Goal: Information Seeking & Learning: Find specific fact

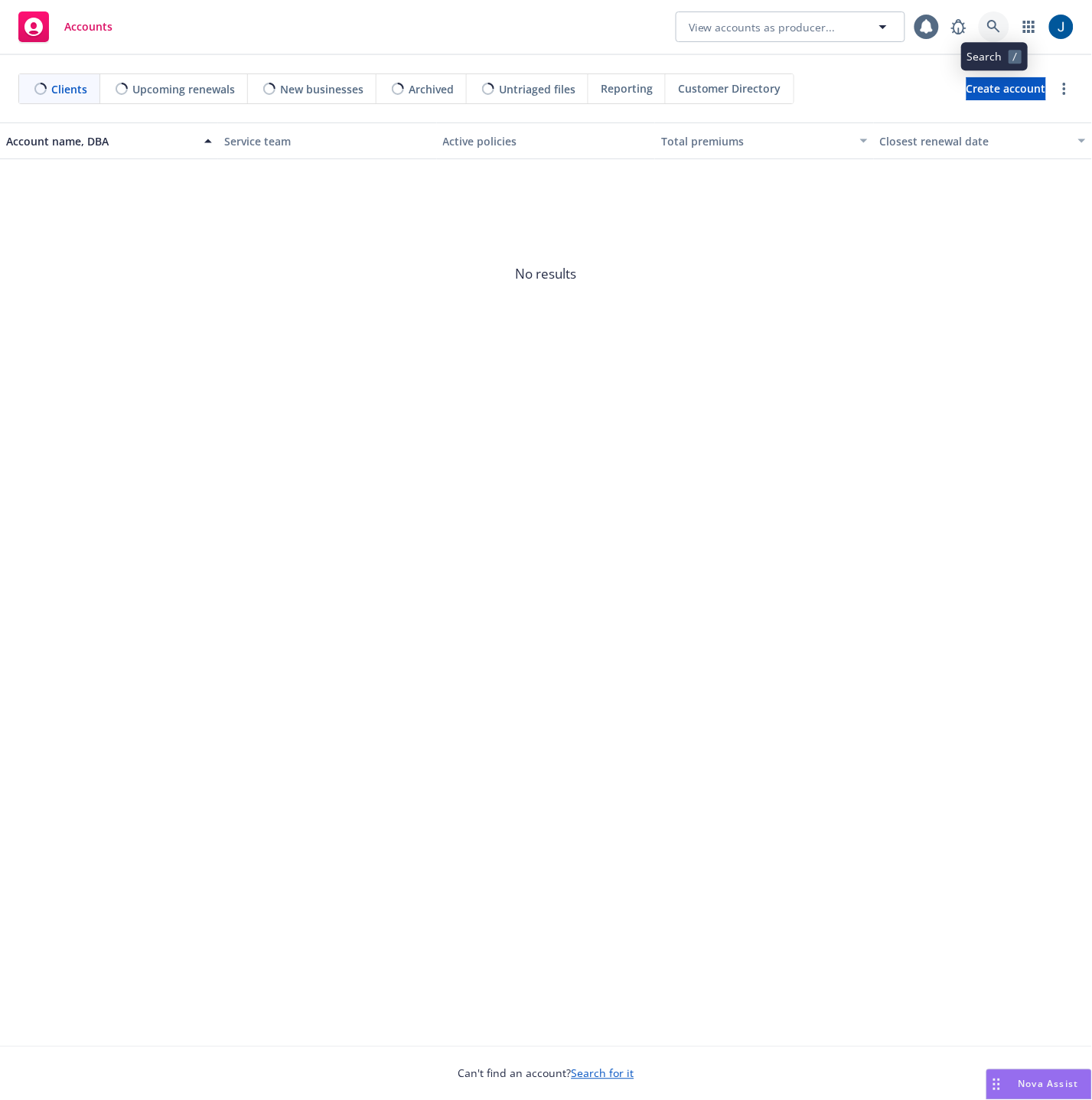
click at [989, 28] on icon at bounding box center [993, 26] width 14 height 14
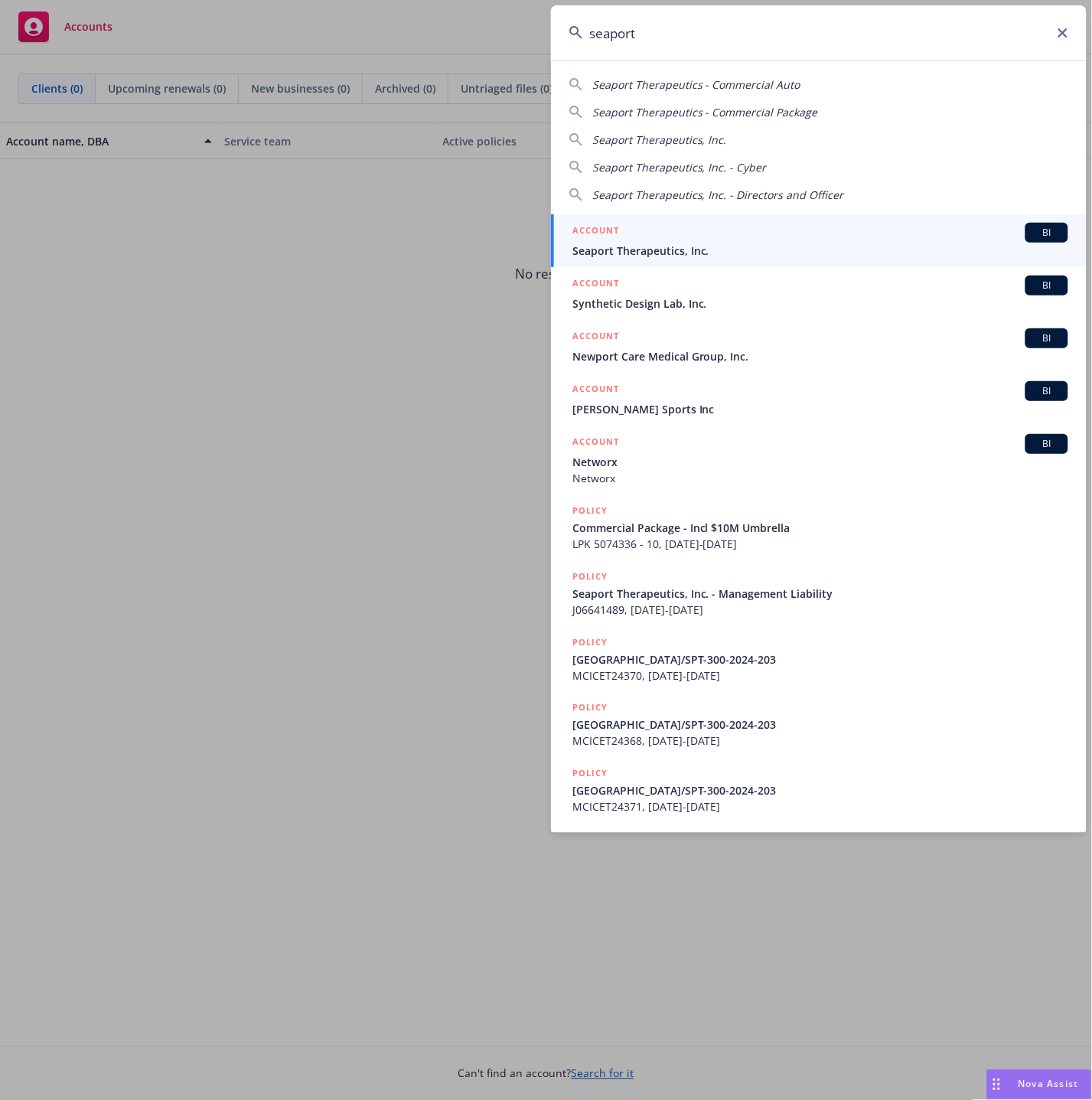
type input "seaport"
click at [641, 249] on span "Seaport Therapeutics, Inc." at bounding box center [819, 250] width 496 height 16
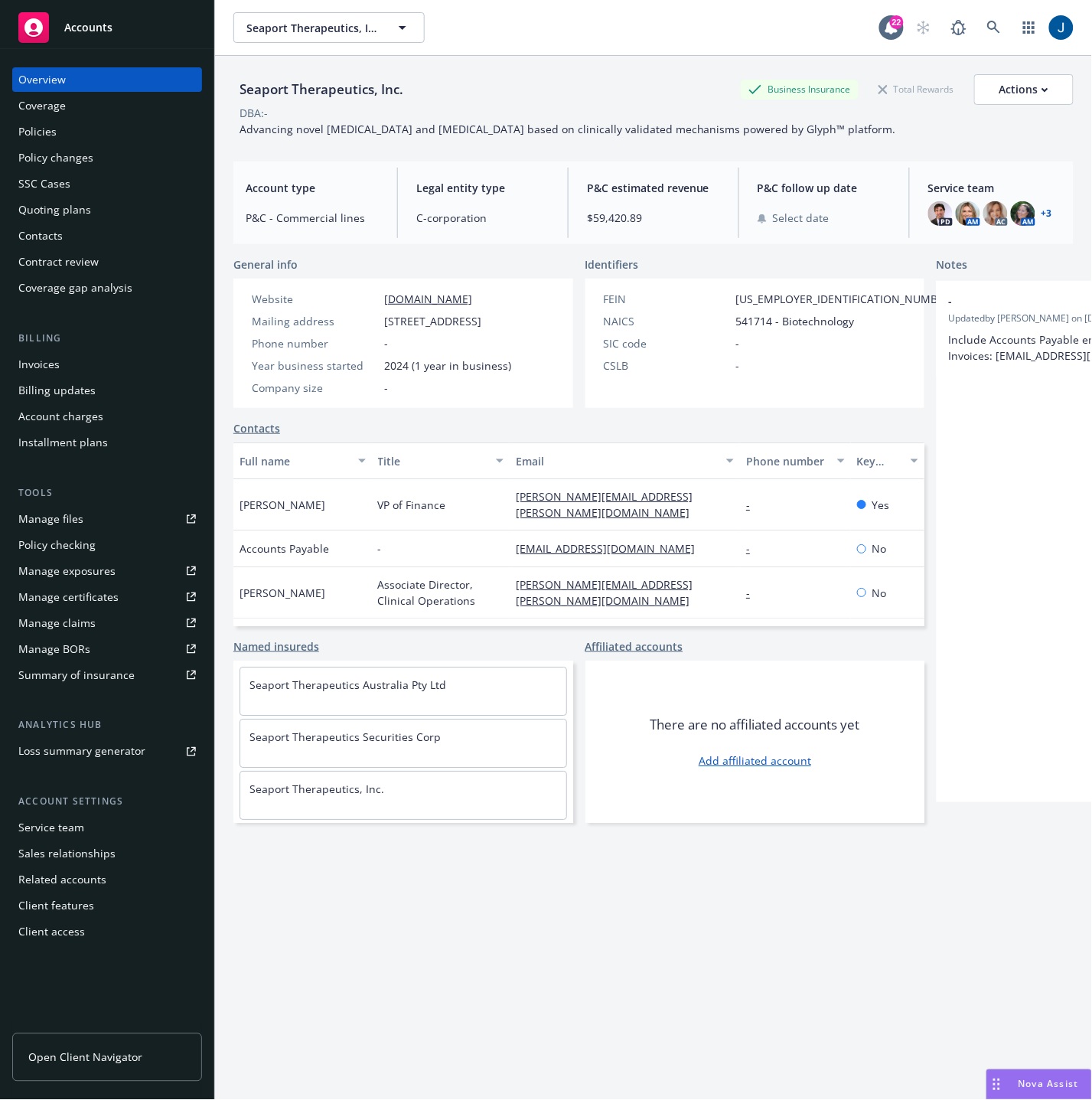
click at [58, 120] on div "Policies" at bounding box center [107, 132] width 178 height 24
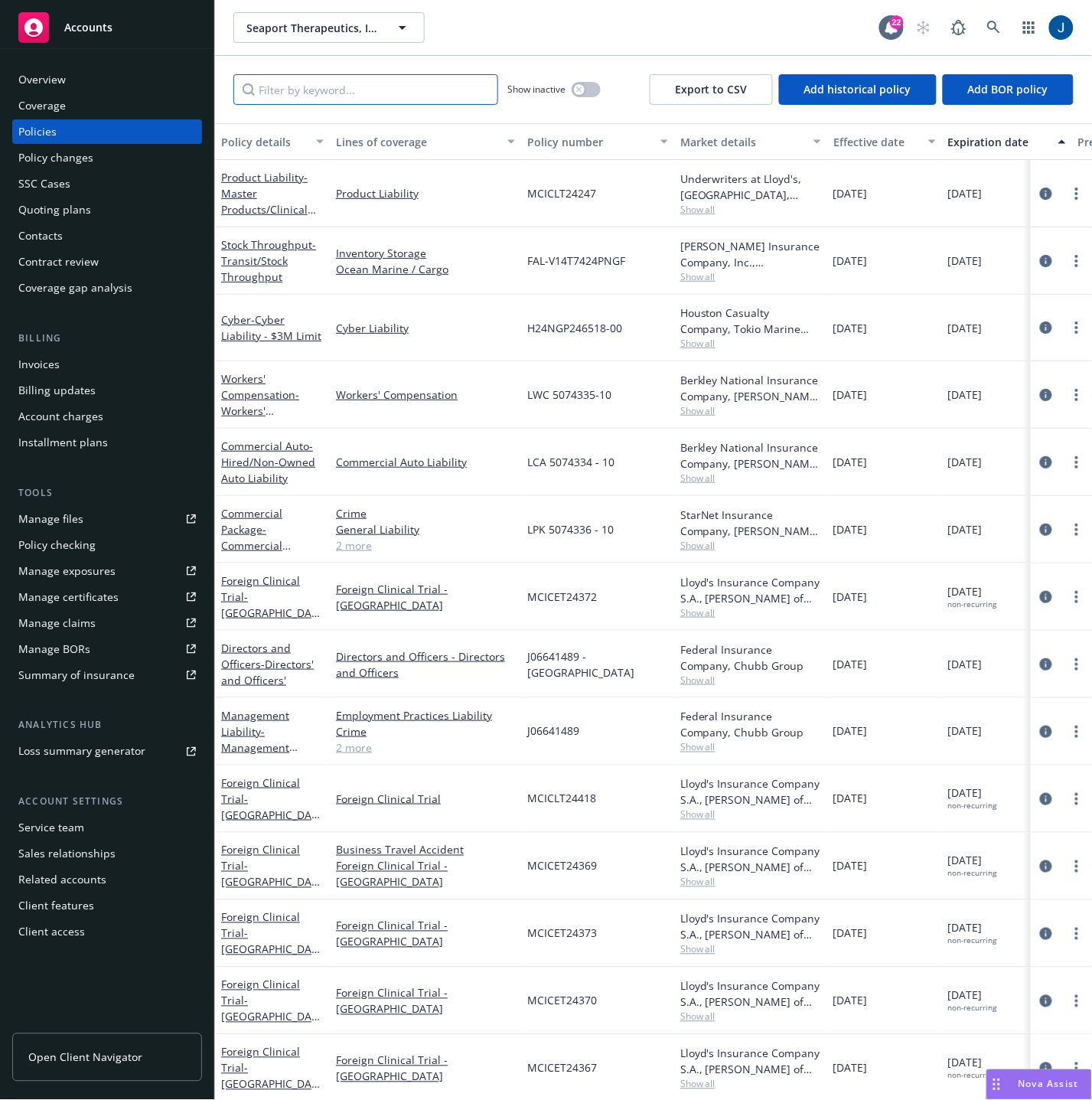
click at [353, 90] on input "Filter by keyword..." at bounding box center [365, 89] width 264 height 31
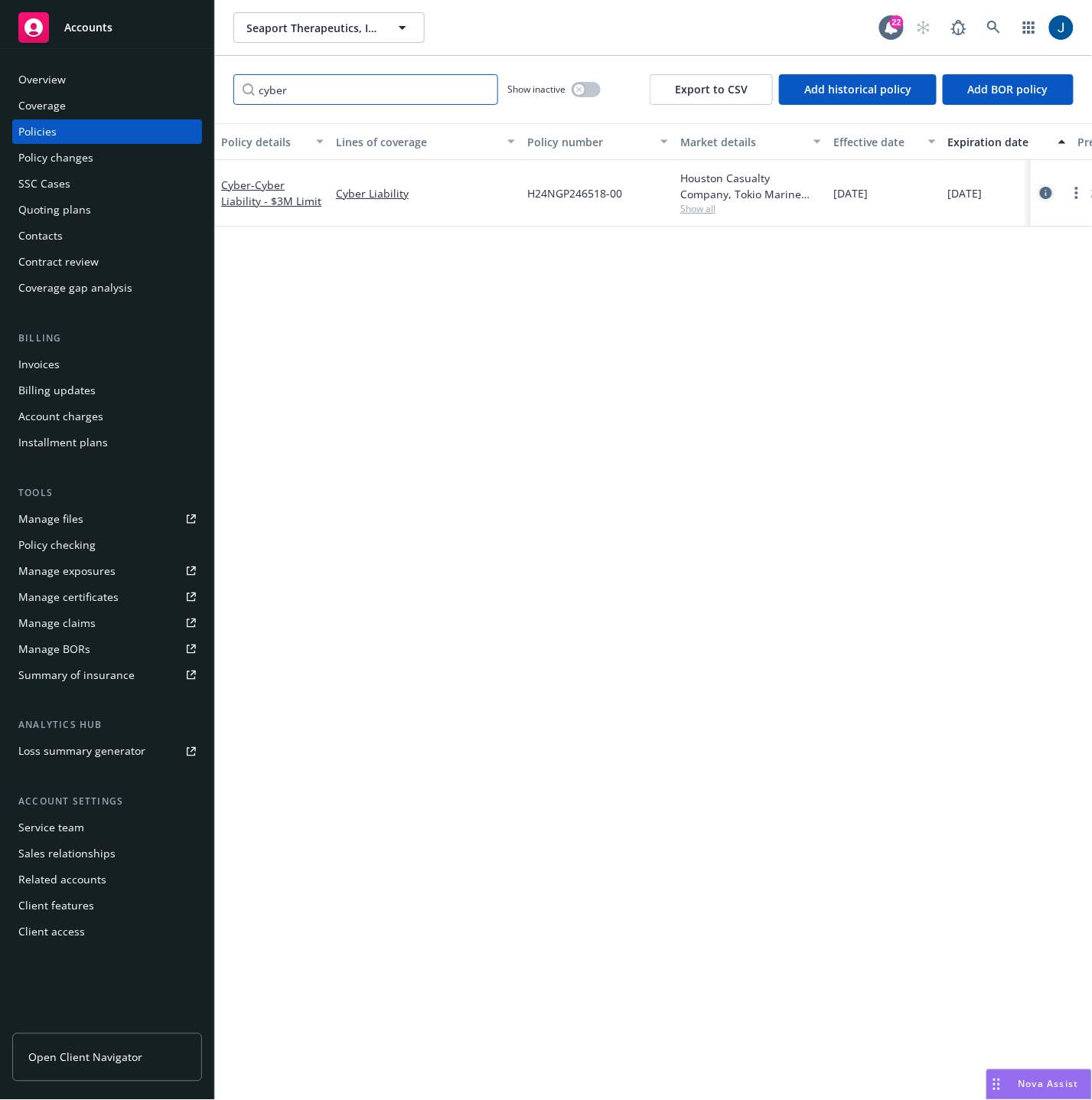
type input "cyber"
click at [1039, 191] on icon "circleInformation" at bounding box center [1045, 192] width 12 height 12
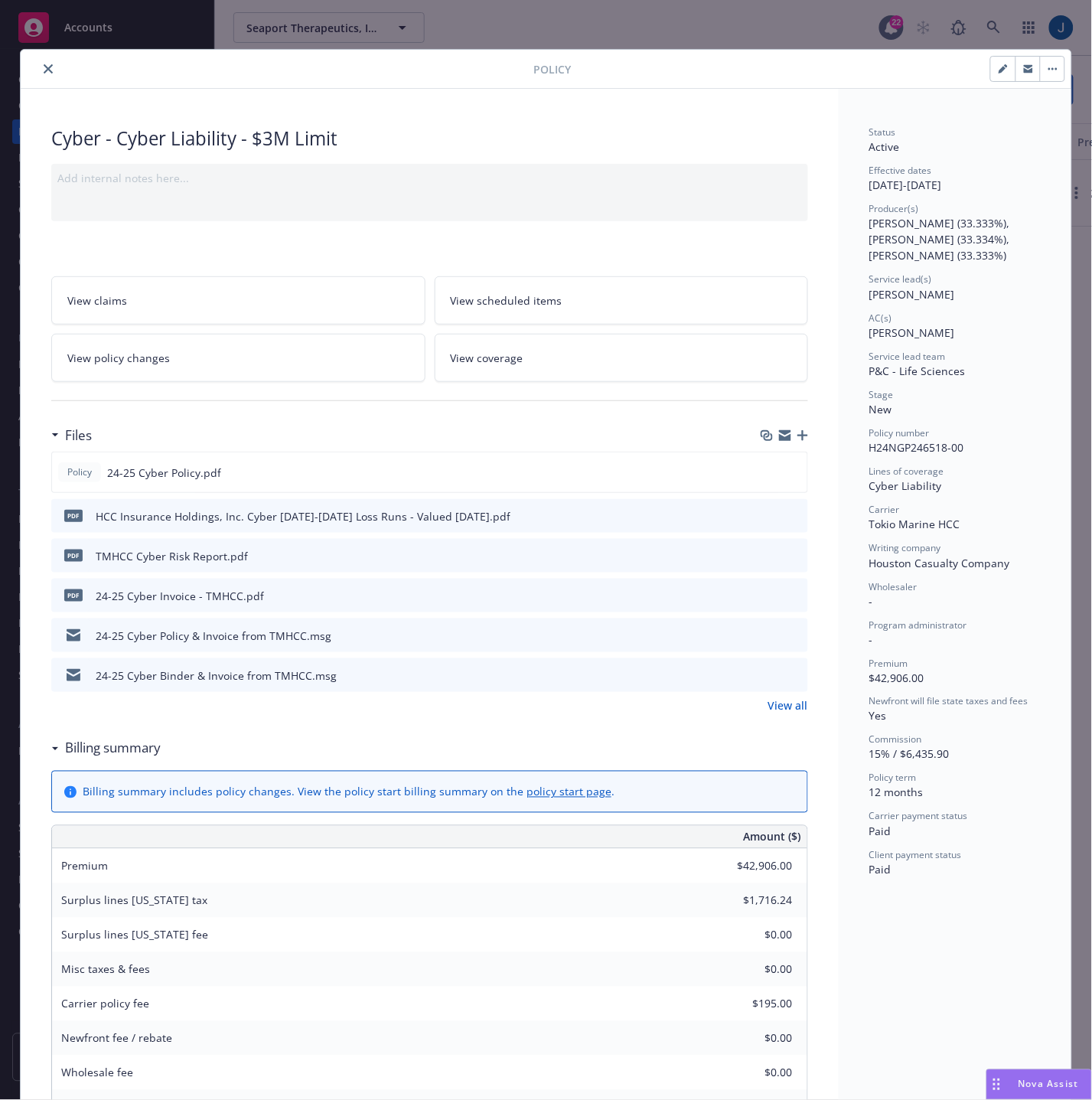
click at [43, 68] on icon "close" at bounding box center [48, 69] width 9 height 9
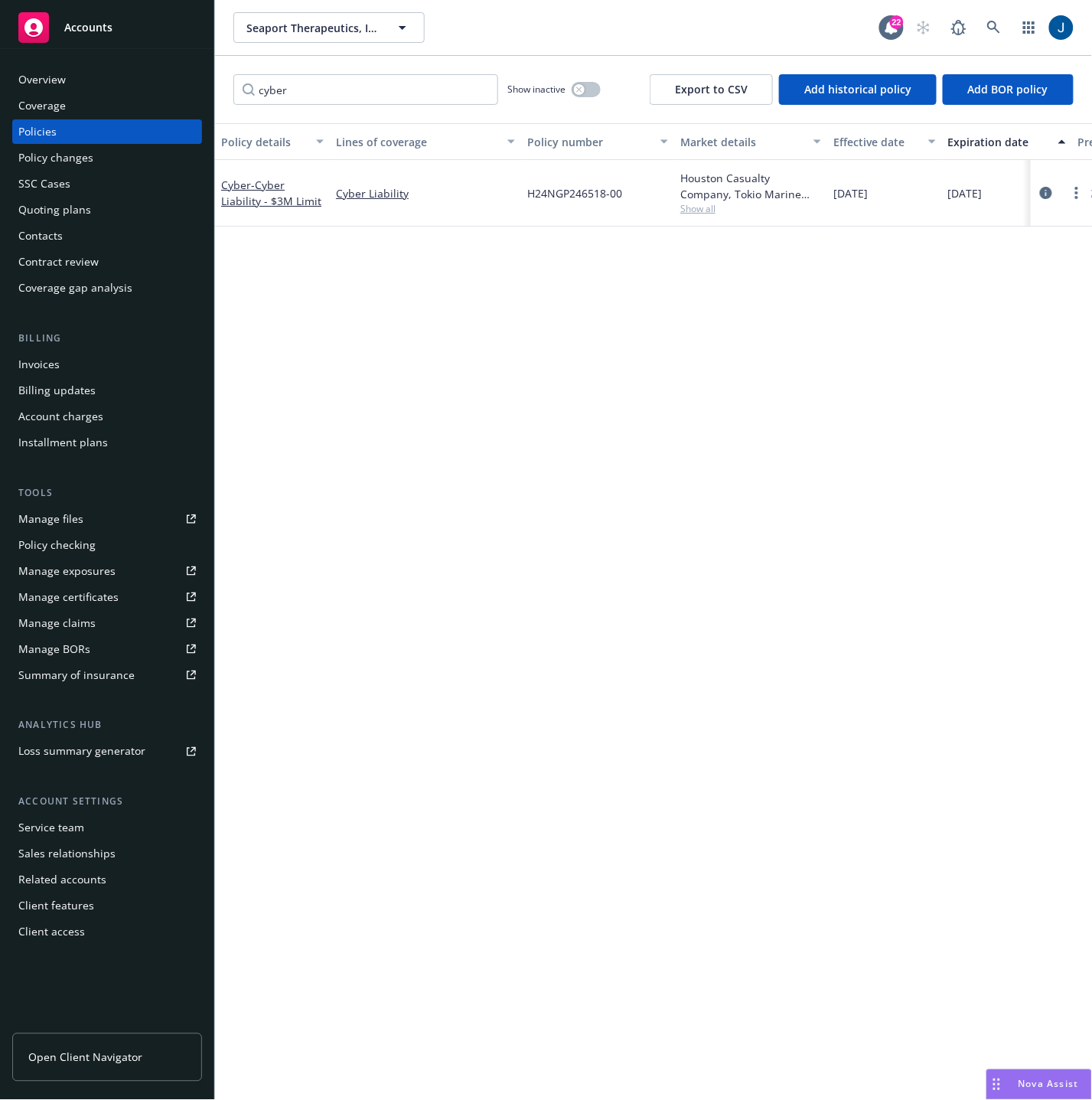
click at [339, 409] on div "Policy details Lines of coverage Policy number Market details Effective date Ex…" at bounding box center [654, 612] width 877 height 978
